Goal: Contribute content

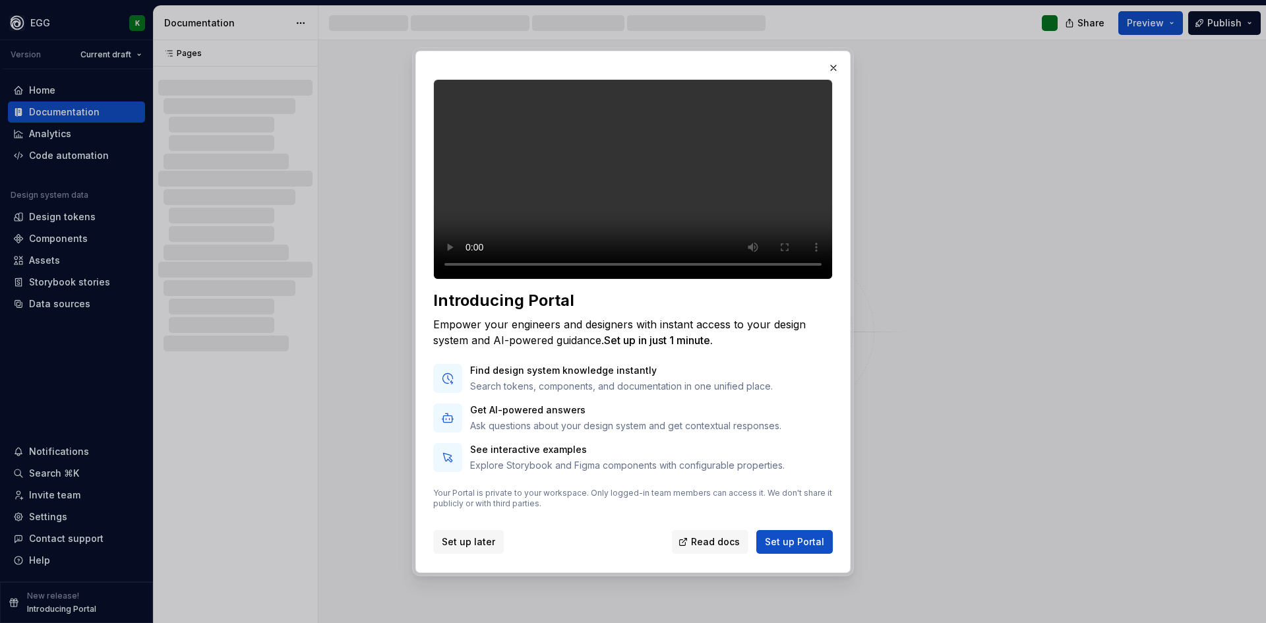
click at [447, 549] on span "Set up later" at bounding box center [468, 542] width 53 height 13
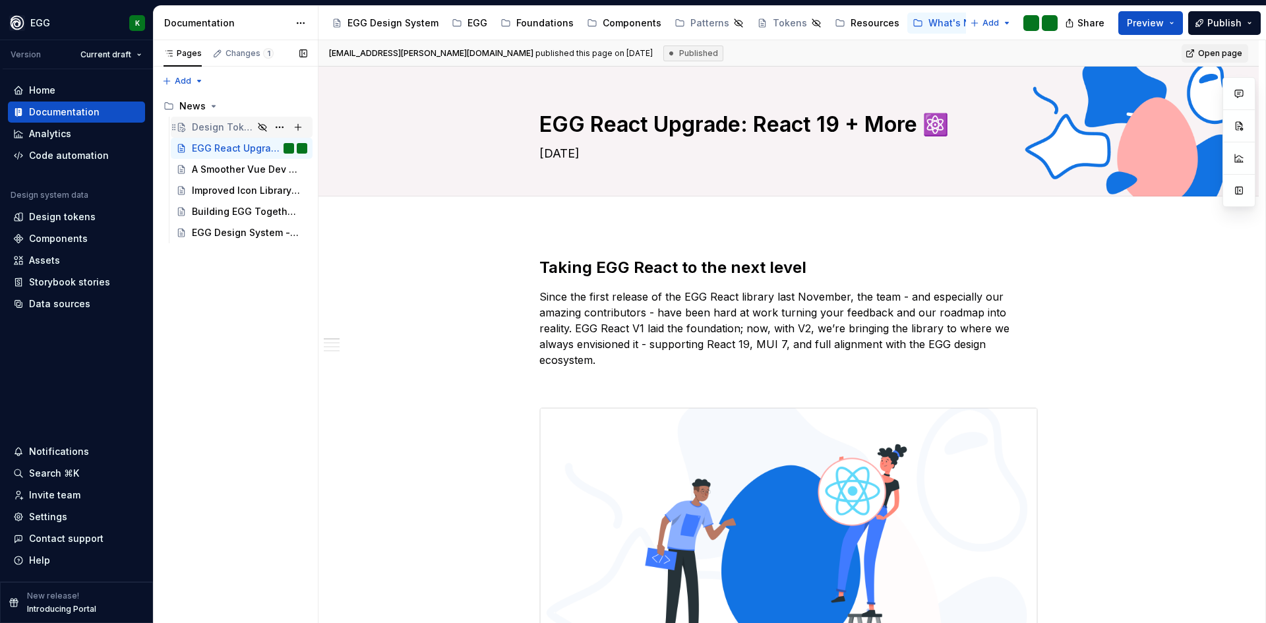
click at [203, 134] on div "Design Token Documentation - Now clearer and smarter! 🎨" at bounding box center [249, 127] width 115 height 18
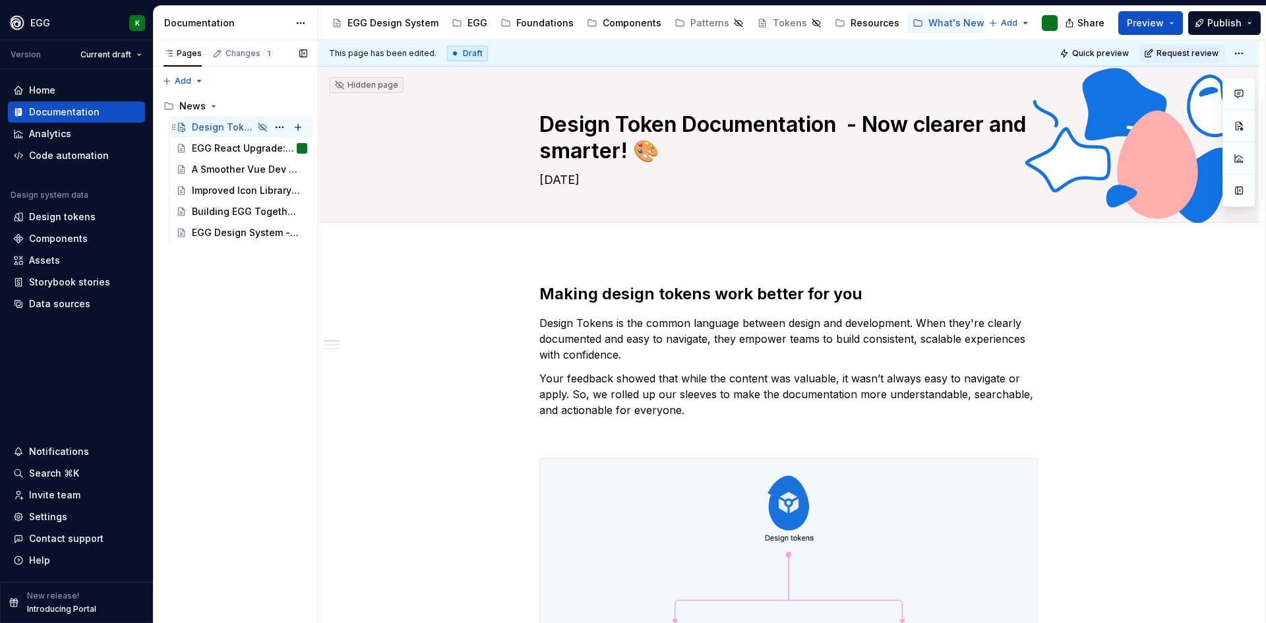
click at [261, 125] on icon "Page tree" at bounding box center [262, 127] width 11 height 11
click at [274, 127] on button "Page tree" at bounding box center [279, 127] width 18 height 18
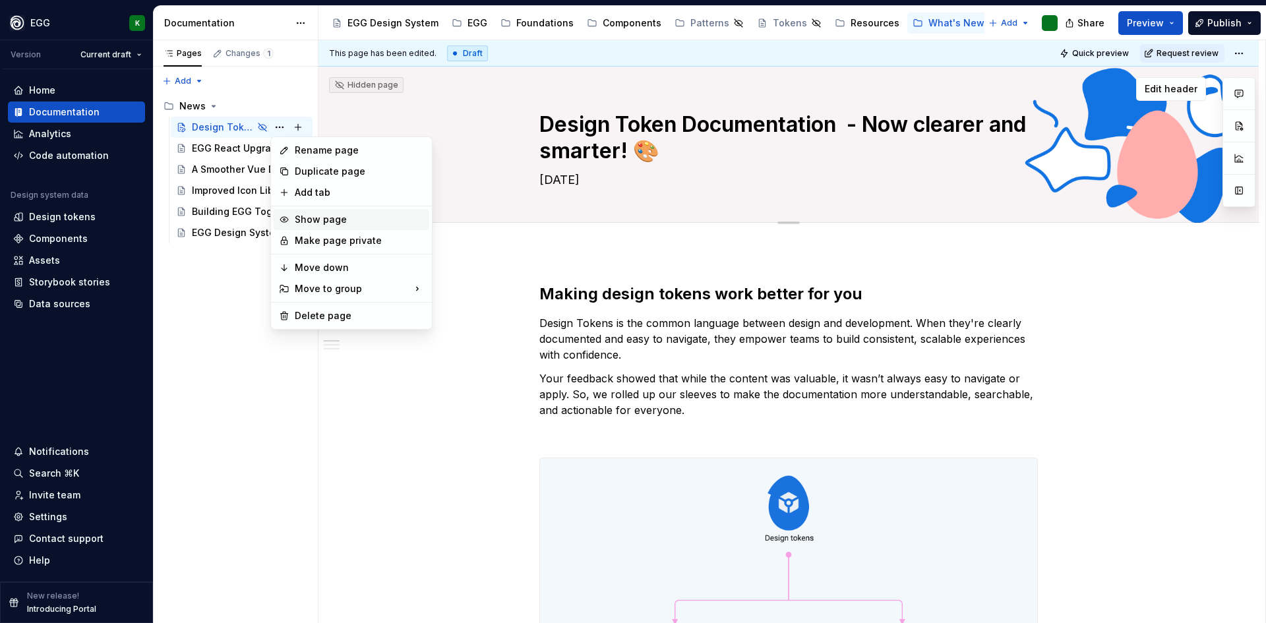
click at [324, 224] on div "Show page" at bounding box center [359, 219] width 129 height 13
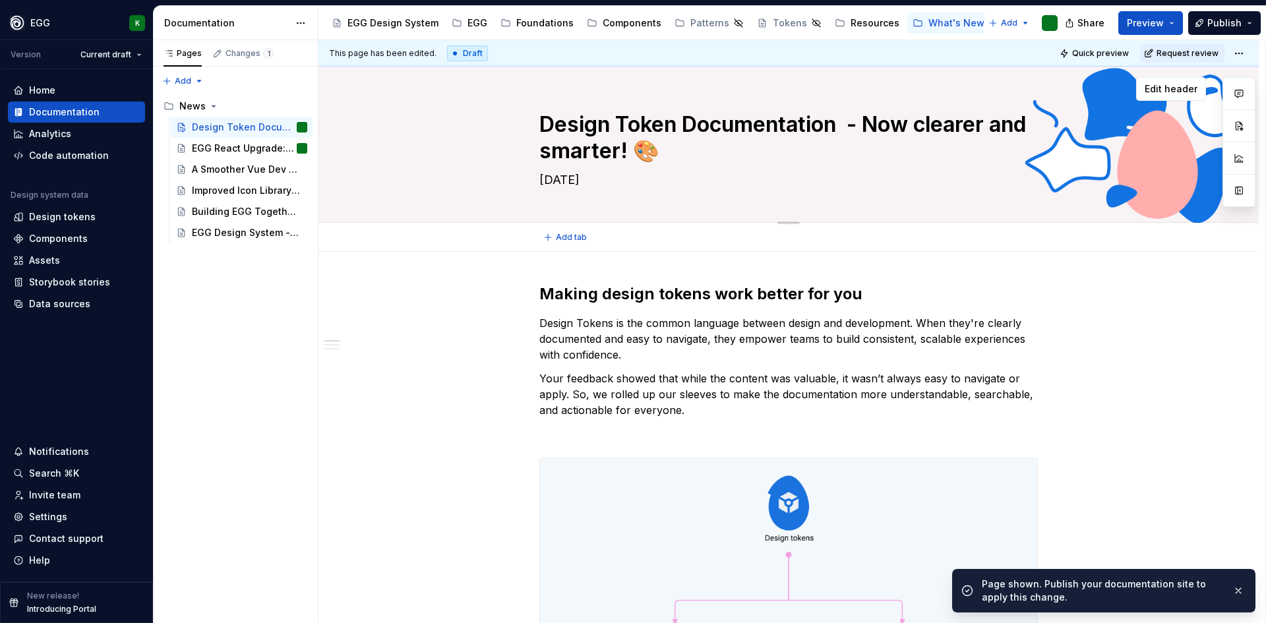
click at [567, 181] on textarea "[DATE]" at bounding box center [786, 179] width 499 height 21
click at [561, 185] on textarea "[DATE]" at bounding box center [786, 179] width 499 height 21
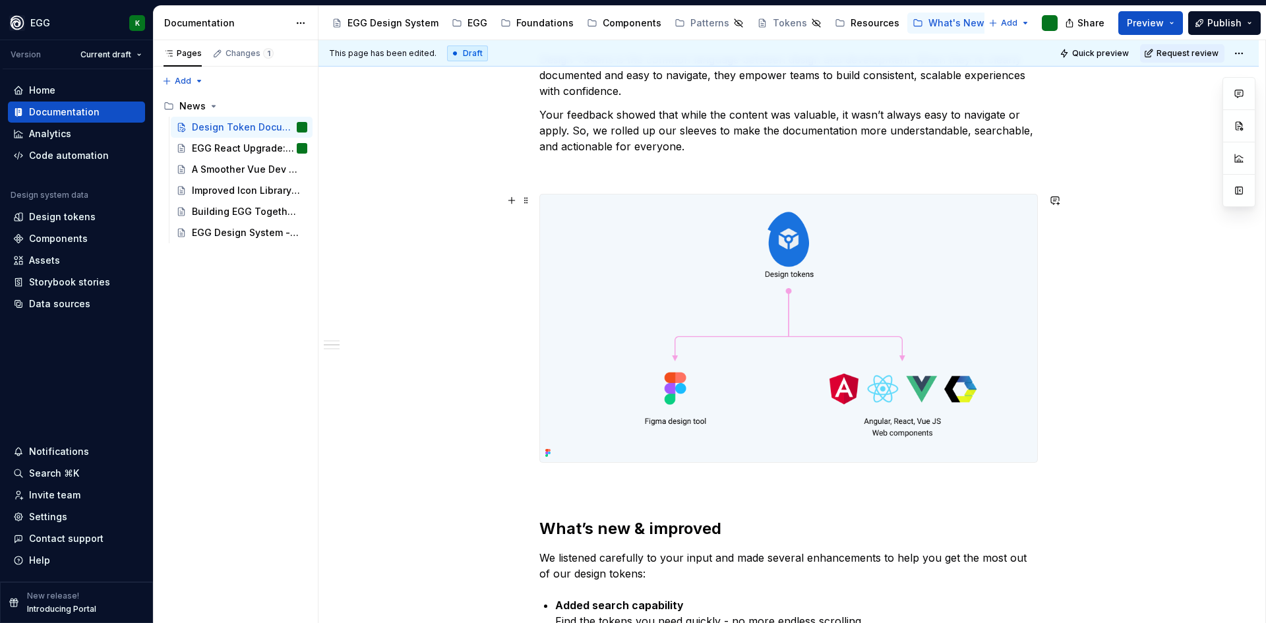
scroll to position [66, 0]
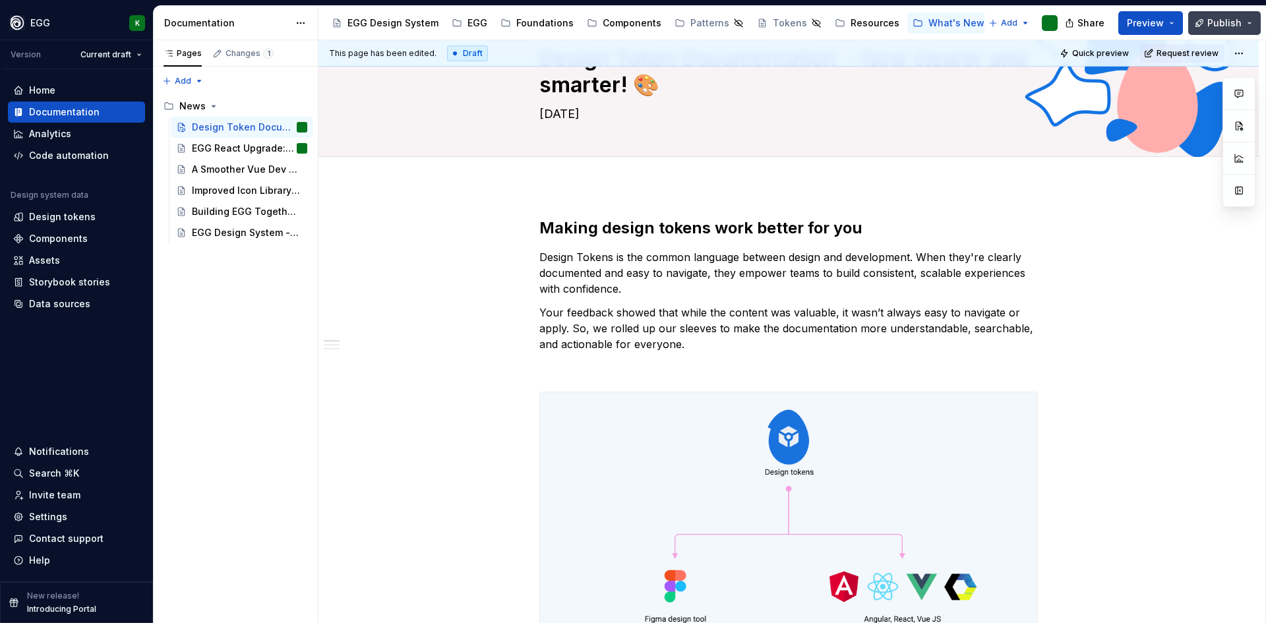
click at [1231, 26] on span "Publish" at bounding box center [1225, 22] width 34 height 13
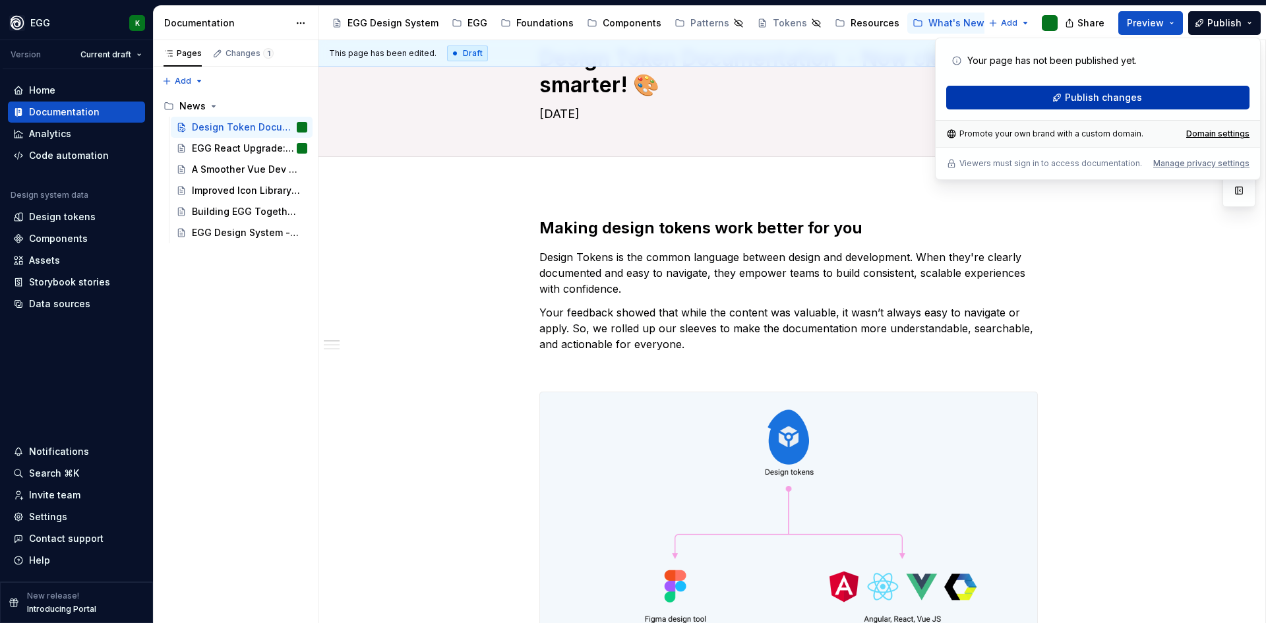
click at [1099, 101] on span "Publish changes" at bounding box center [1103, 97] width 77 height 13
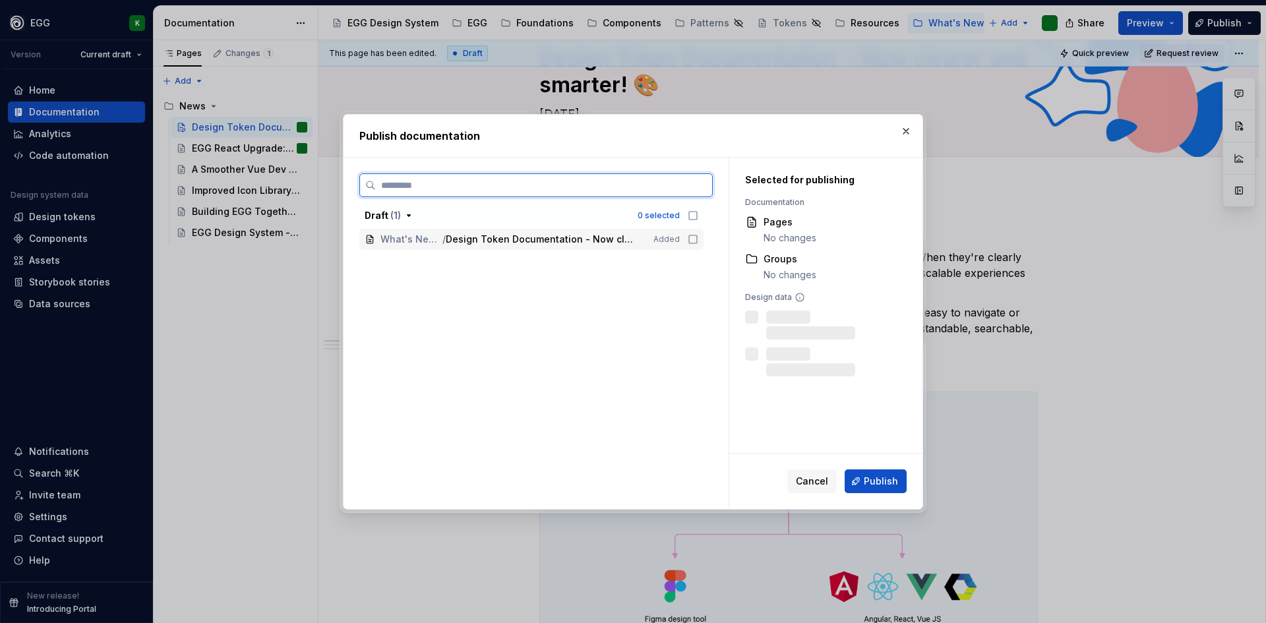
click at [688, 241] on icon at bounding box center [693, 239] width 11 height 11
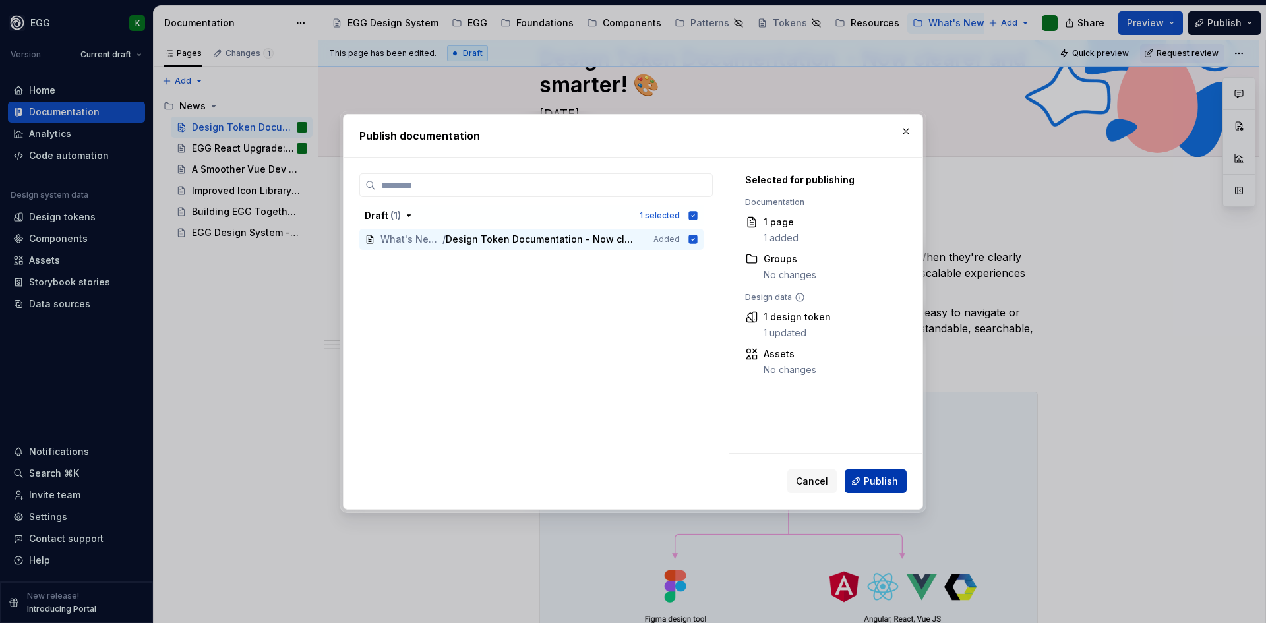
click at [884, 484] on span "Publish" at bounding box center [881, 481] width 34 height 13
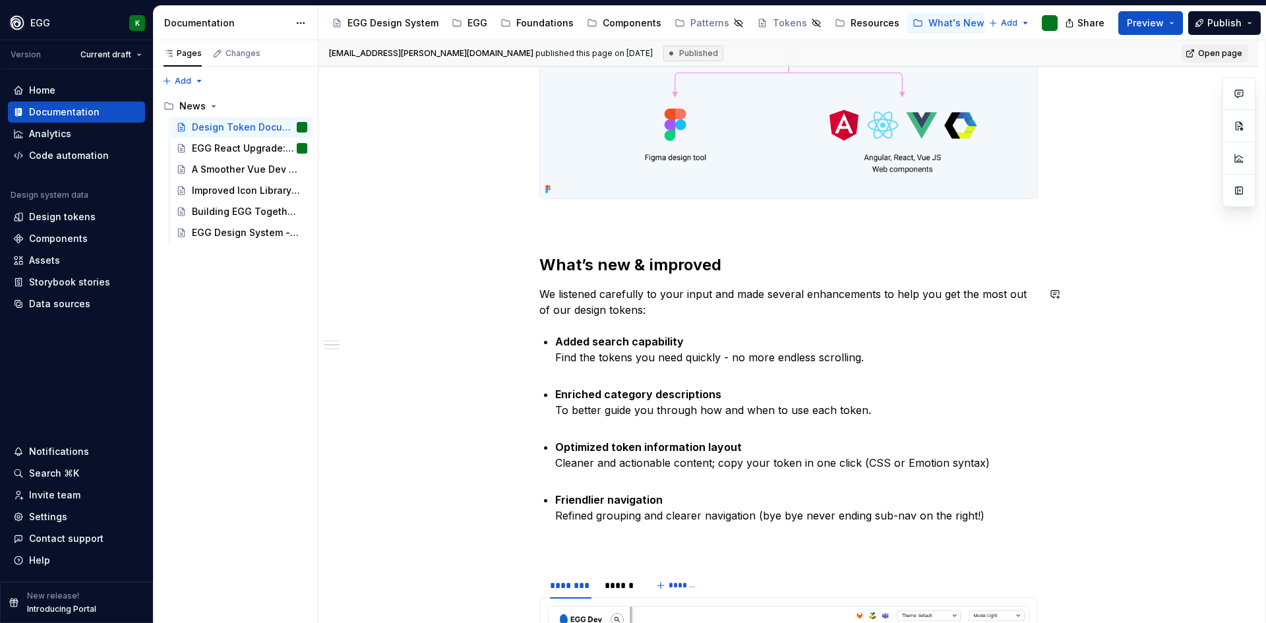
scroll to position [594, 0]
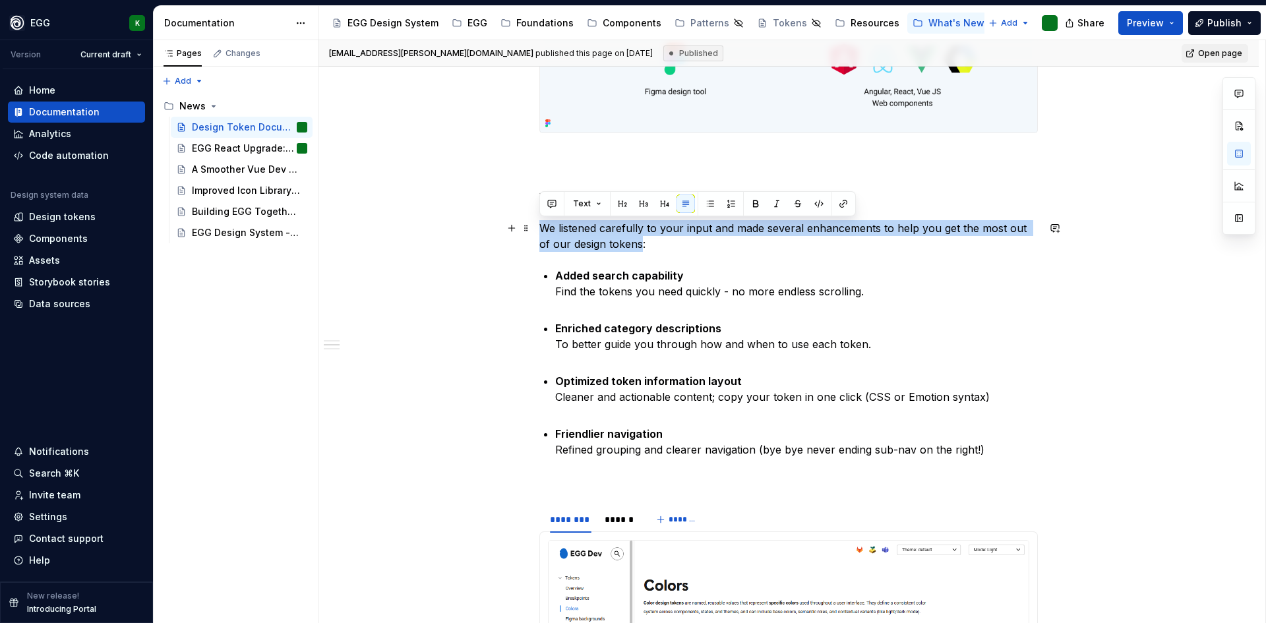
drag, startPoint x: 542, startPoint y: 227, endPoint x: 627, endPoint y: 241, distance: 85.5
click at [627, 241] on p "We listened carefully to your input and made several enhancements to help you g…" at bounding box center [788, 236] width 499 height 32
copy p "We listened carefully to your input and made several enhancements to help you g…"
click at [450, 349] on div "Making design tokens work better for you Design Tokens is the common language b…" at bounding box center [789, 467] width 940 height 1618
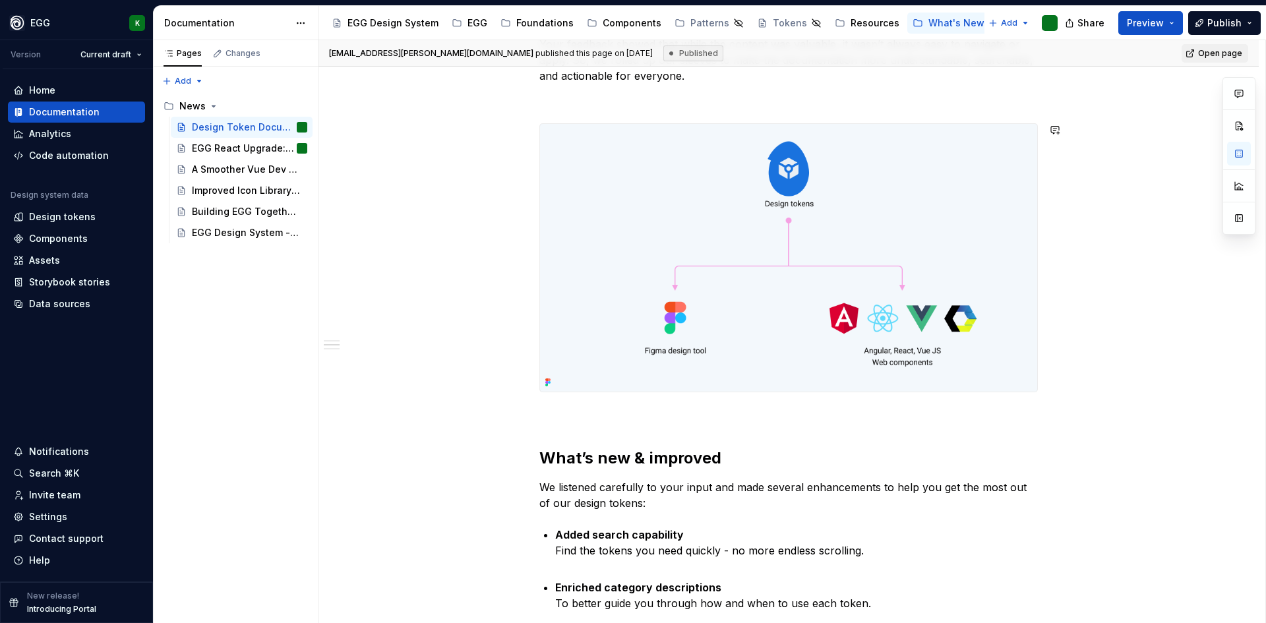
scroll to position [462, 0]
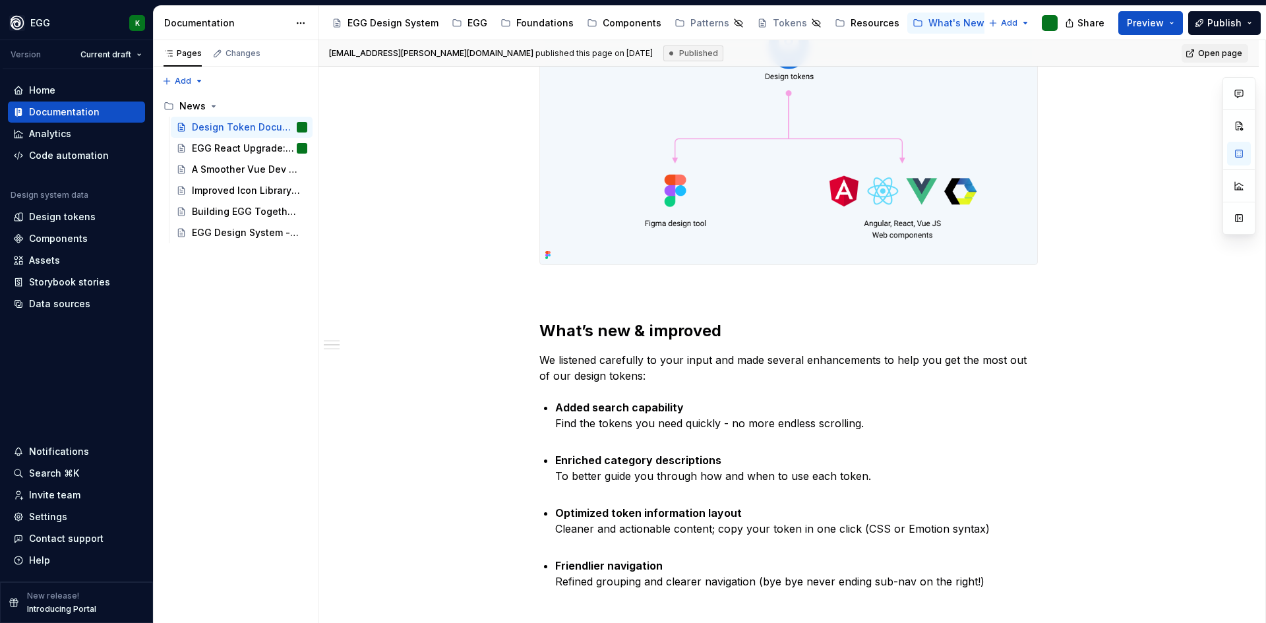
type textarea "*"
